Goal: Task Accomplishment & Management: Manage account settings

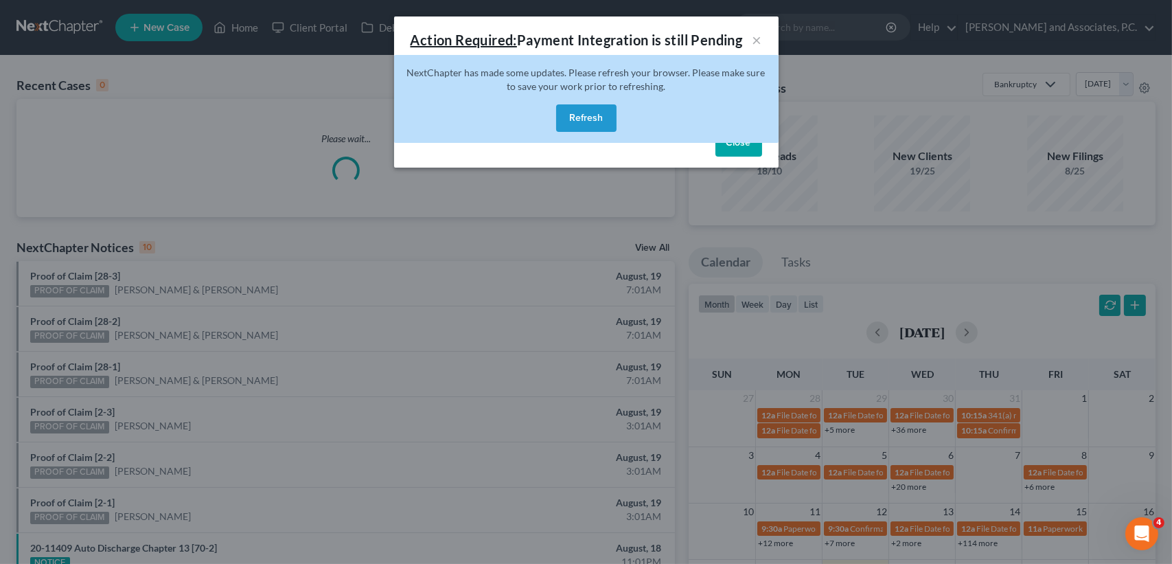
click at [579, 121] on button "Refresh" at bounding box center [586, 117] width 60 height 27
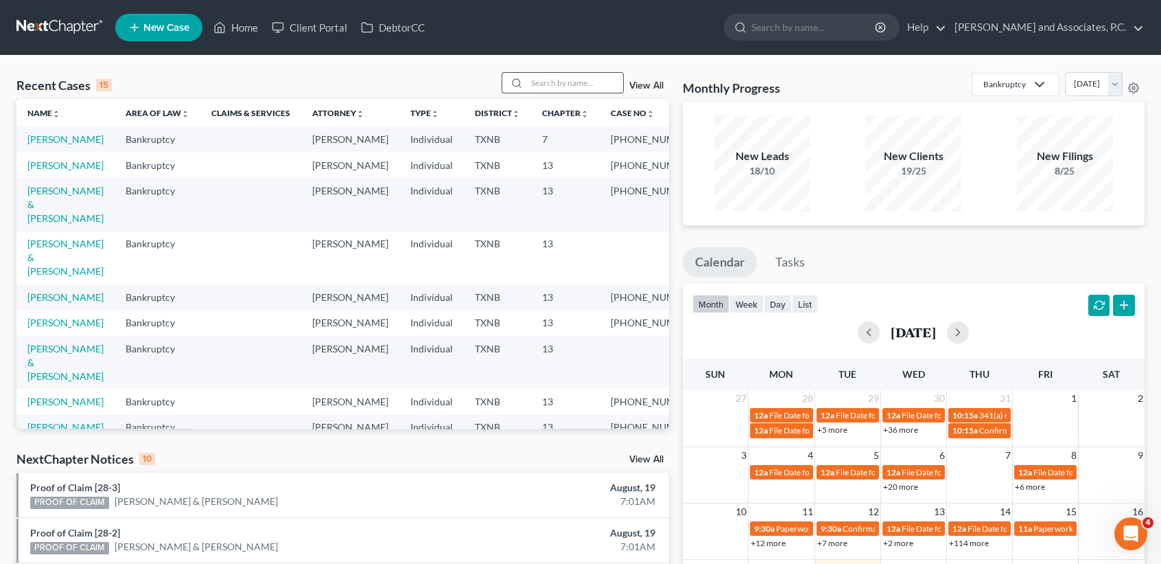
click at [548, 77] on input "search" at bounding box center [575, 83] width 96 height 20
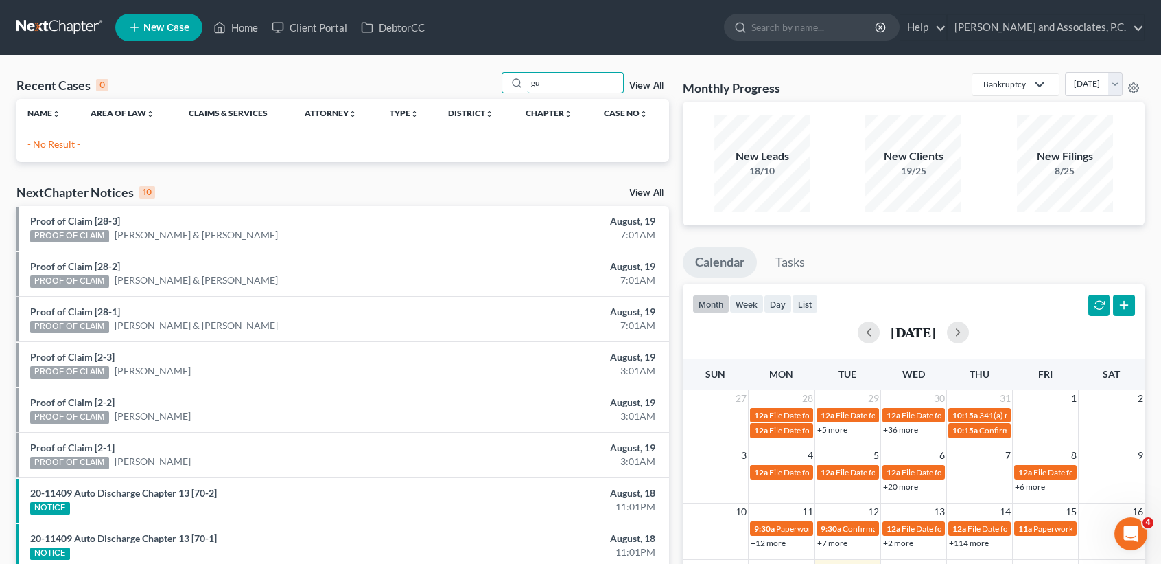
type input "g"
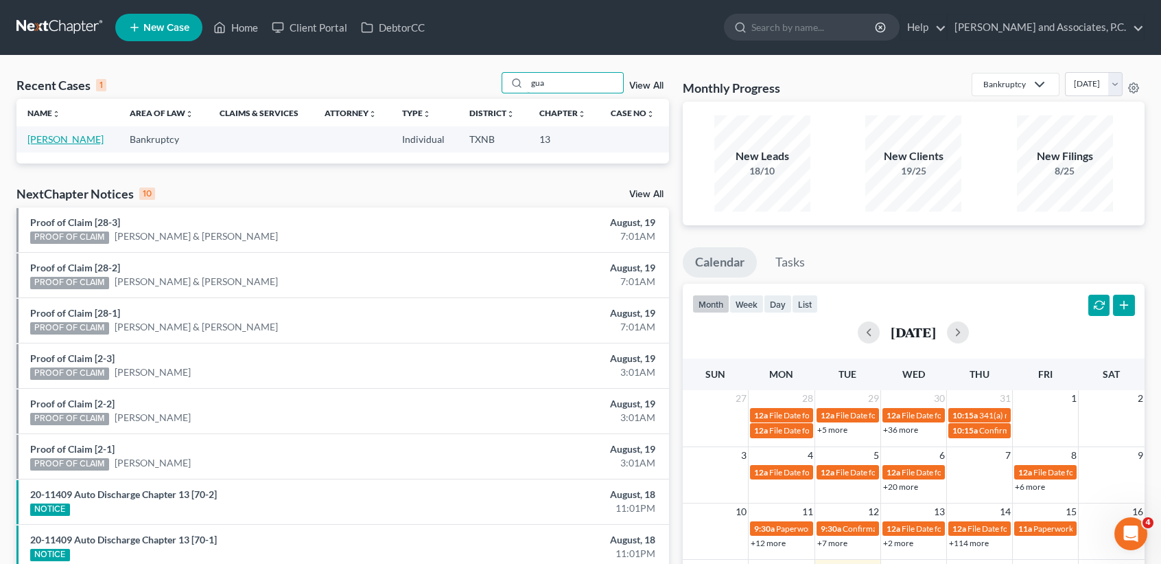
type input "gua"
click at [56, 141] on link "[PERSON_NAME]" at bounding box center [65, 139] width 76 height 12
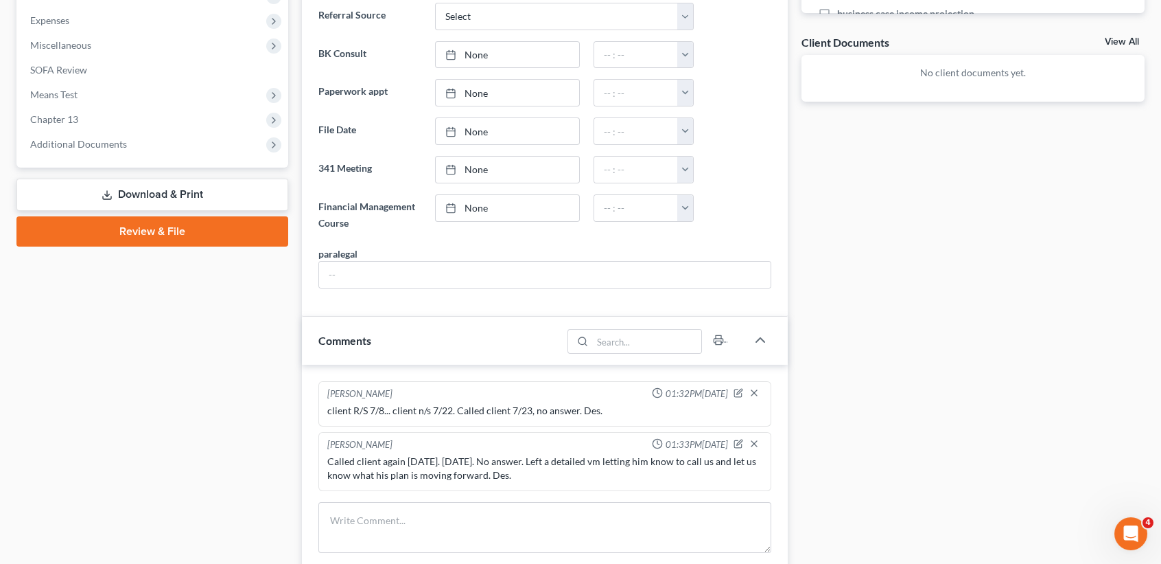
scroll to position [732, 0]
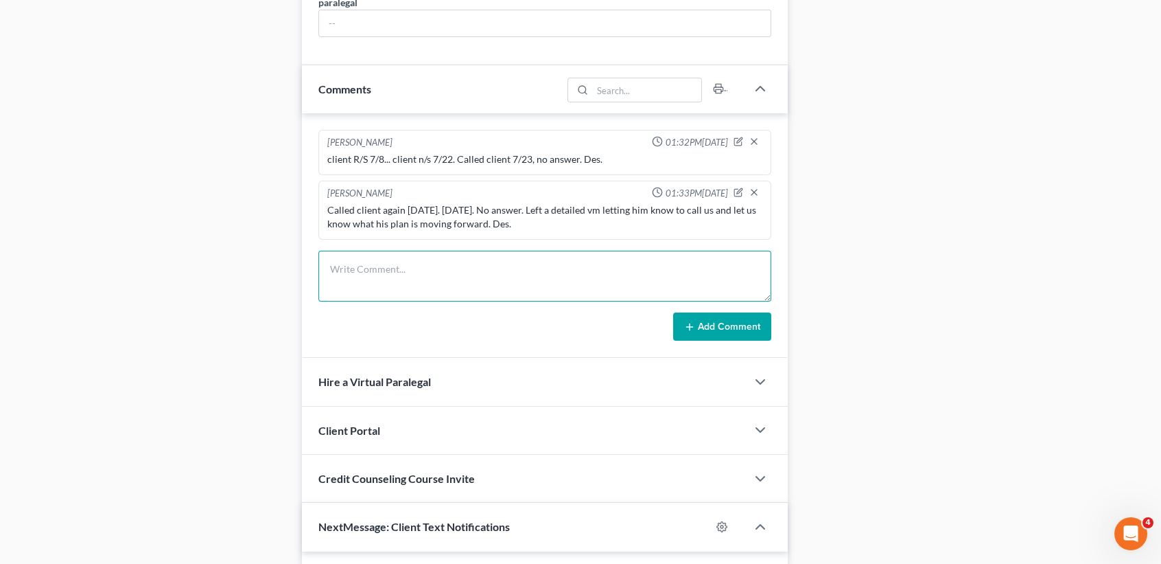
click at [540, 277] on textarea at bounding box center [544, 276] width 453 height 51
type textarea "Called client to check in, see if he wanted to r/s.. no answer, left VM. Des."
click at [713, 328] on button "Add Comment" at bounding box center [722, 326] width 98 height 29
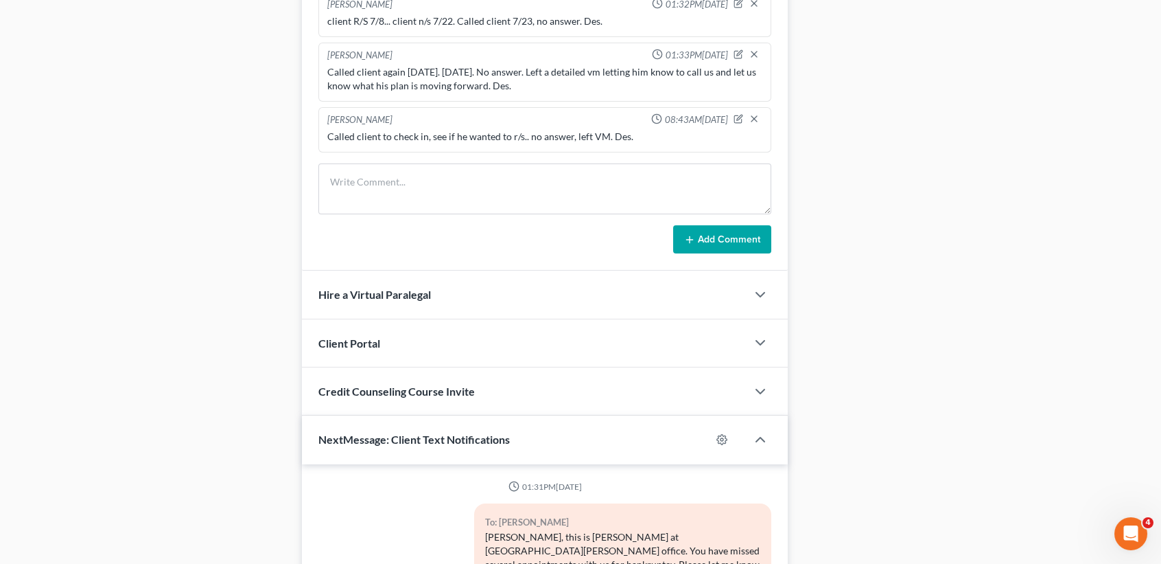
scroll to position [1061, 0]
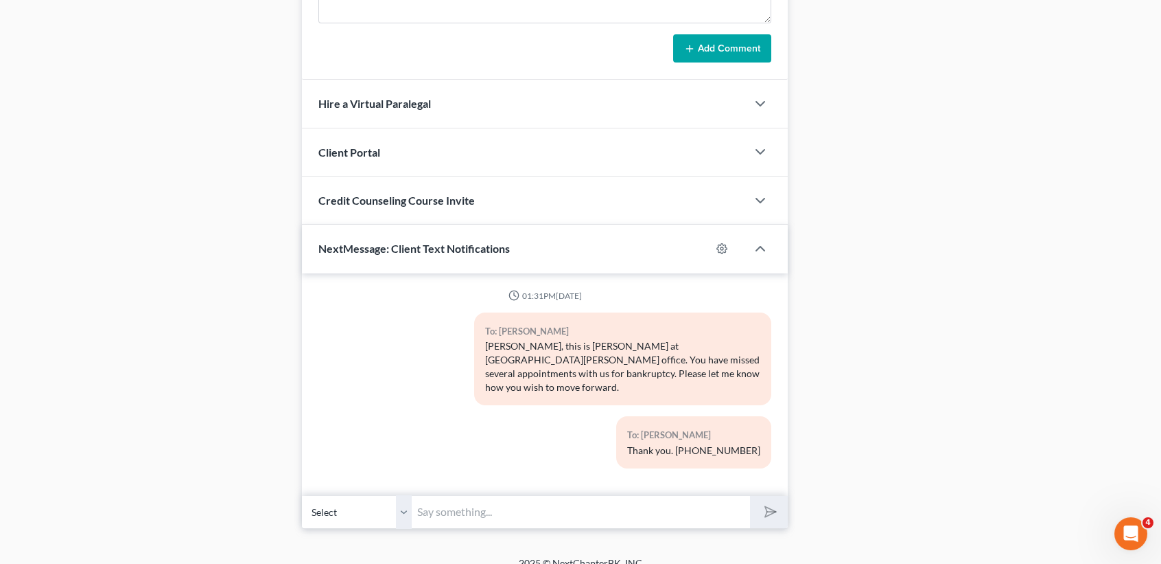
click at [583, 498] on input "text" at bounding box center [581, 512] width 338 height 34
type input "[PERSON_NAME], this is [PERSON_NAME] again at MJW's. Please let me know what yo…"
click at [750, 496] on button "submit" at bounding box center [769, 512] width 38 height 32
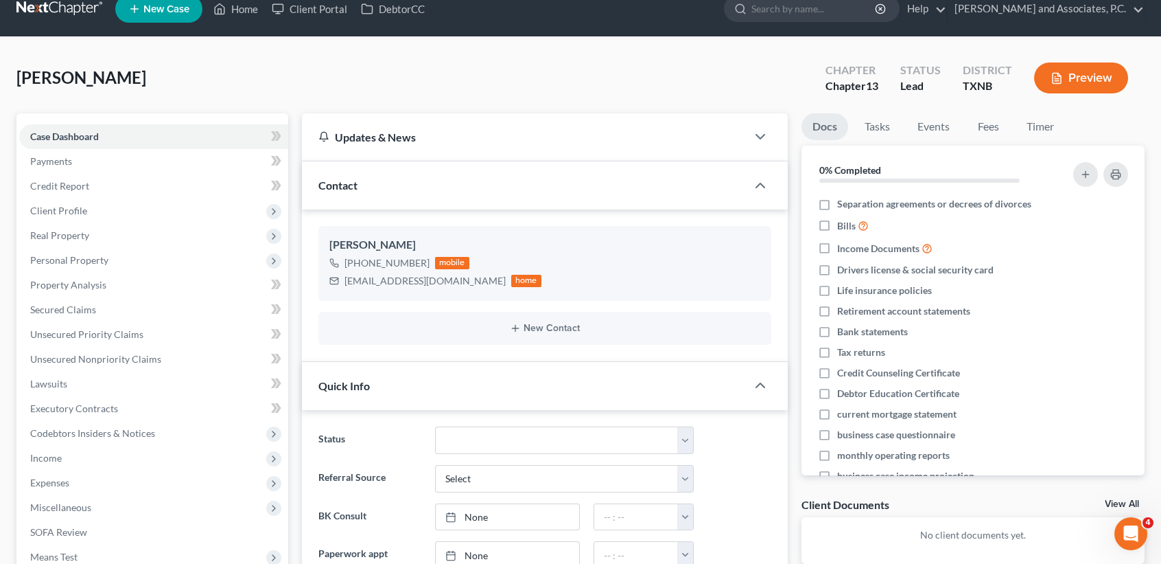
scroll to position [0, 0]
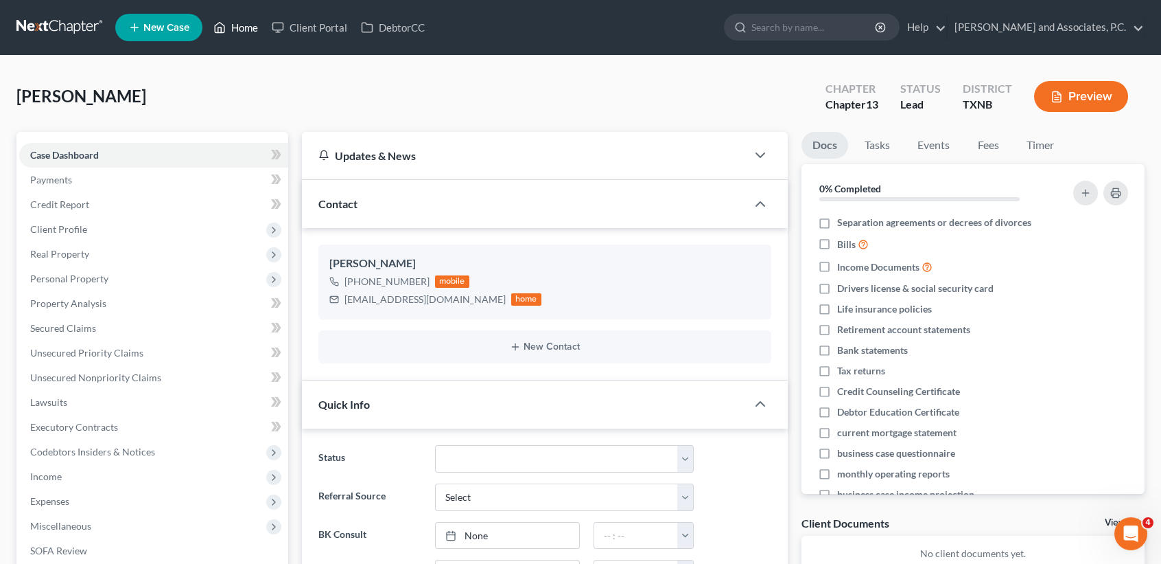
click at [223, 25] on icon at bounding box center [219, 27] width 12 height 16
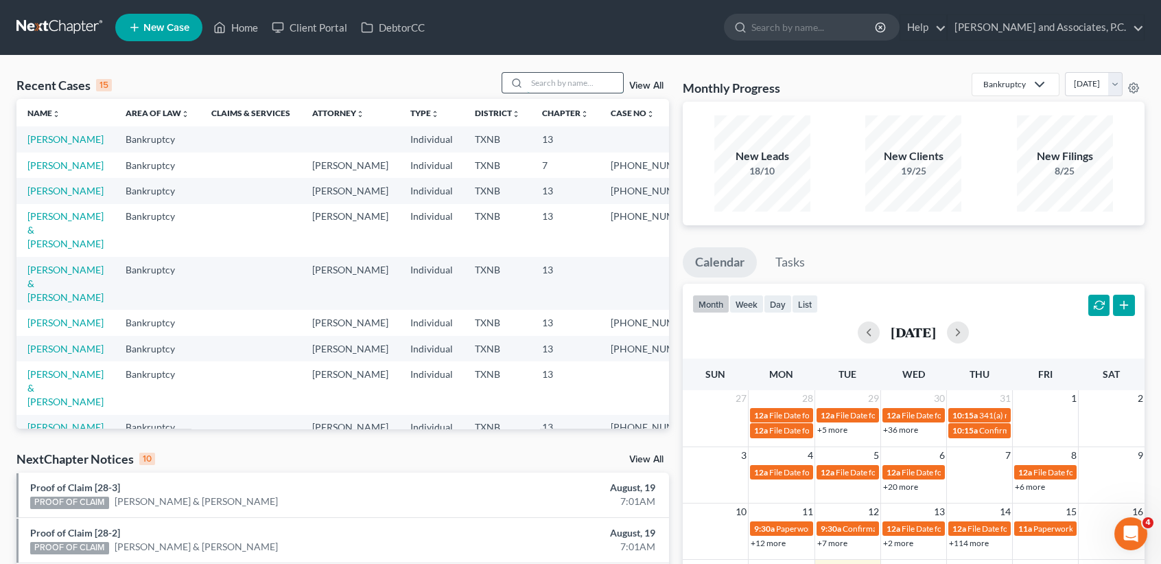
click at [581, 73] on input "search" at bounding box center [575, 83] width 96 height 20
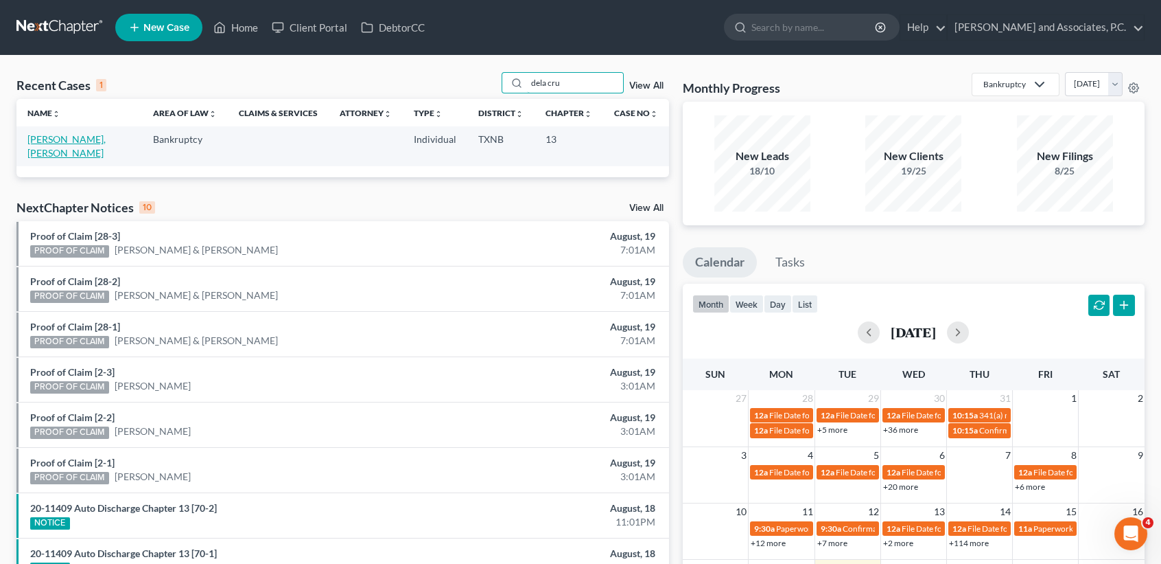
type input "dela cru"
click at [43, 152] on link "[PERSON_NAME], [PERSON_NAME]" at bounding box center [66, 145] width 78 height 25
